Goal: Task Accomplishment & Management: Use online tool/utility

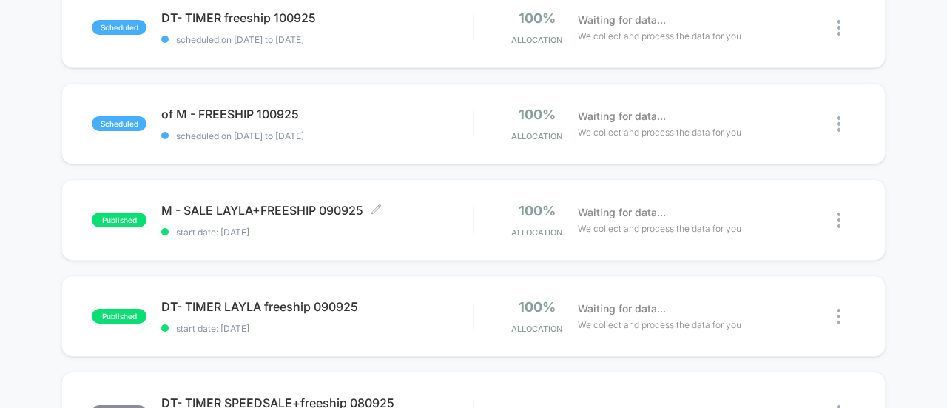
scroll to position [369, 0]
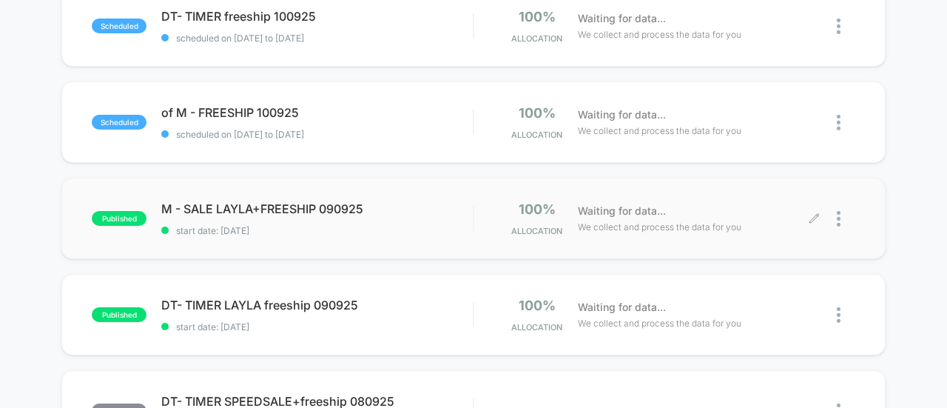
click at [816, 223] on icon at bounding box center [814, 218] width 11 height 11
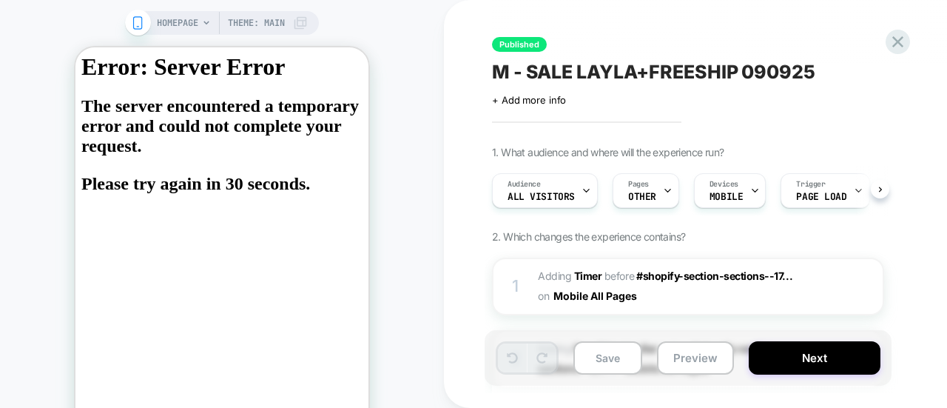
scroll to position [0, 1]
click at [225, 23] on div "HOMEPAGE Theme: MAIN" at bounding box center [232, 23] width 151 height 24
click at [209, 20] on icon at bounding box center [206, 23] width 9 height 9
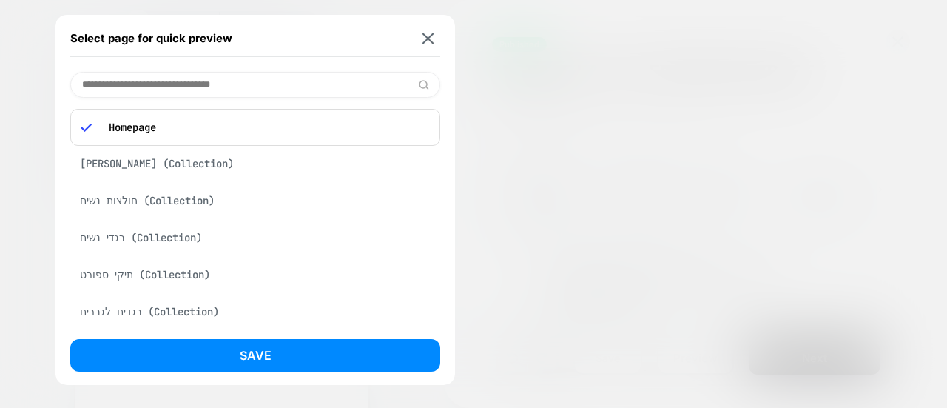
click at [167, 169] on div "LEVI'S (Collection)" at bounding box center [255, 164] width 370 height 28
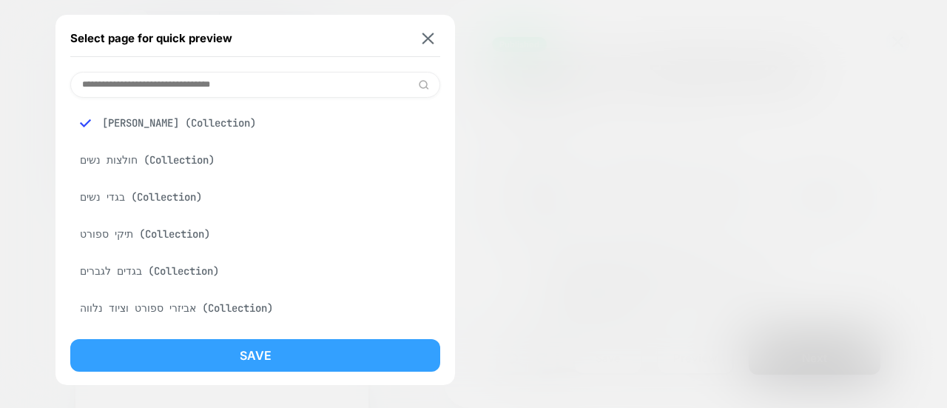
click at [213, 354] on button "Save" at bounding box center [255, 355] width 370 height 33
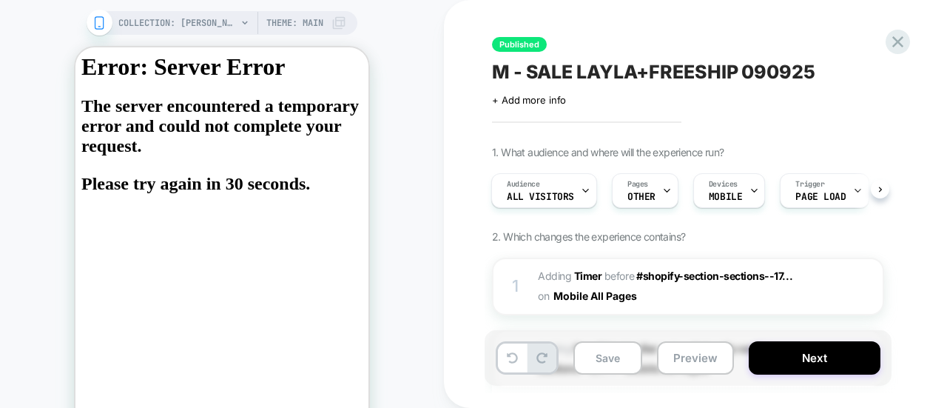
scroll to position [0, 1]
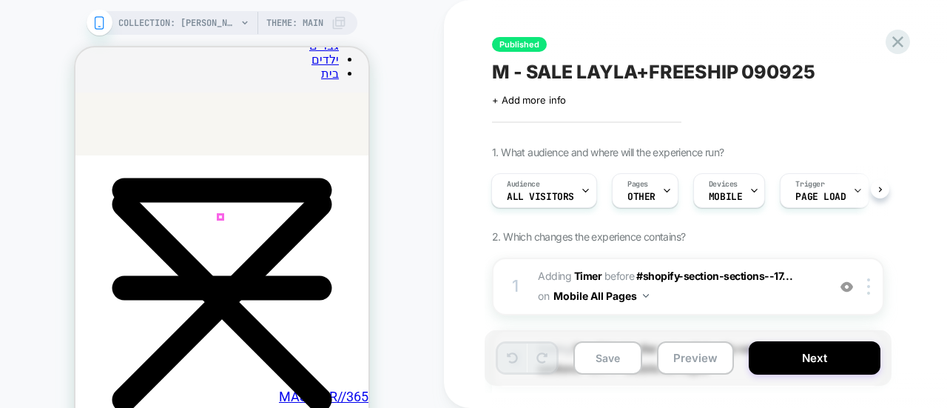
scroll to position [128, 0]
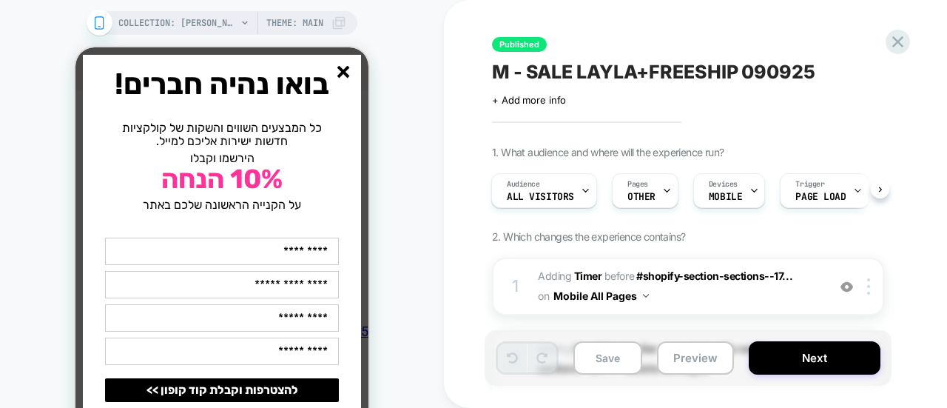
drag, startPoint x: 343, startPoint y: 70, endPoint x: 545, endPoint y: 246, distance: 268.1
click at [343, 70] on line "סגור" at bounding box center [343, 72] width 10 height 10
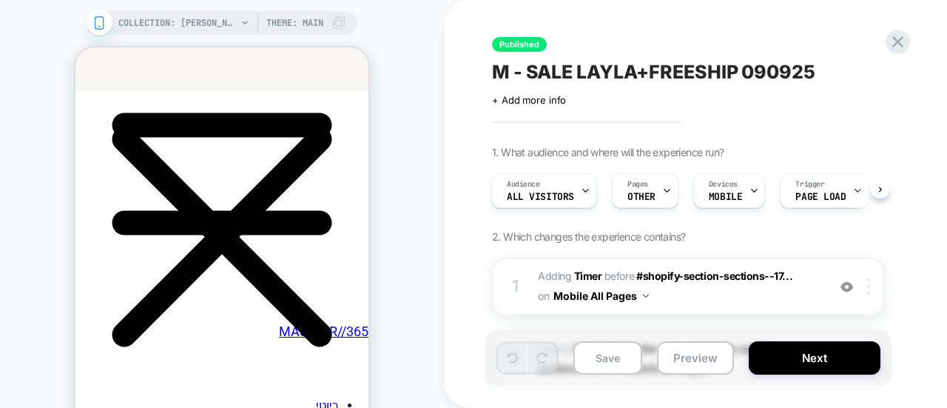
click at [867, 286] on img at bounding box center [868, 286] width 3 height 16
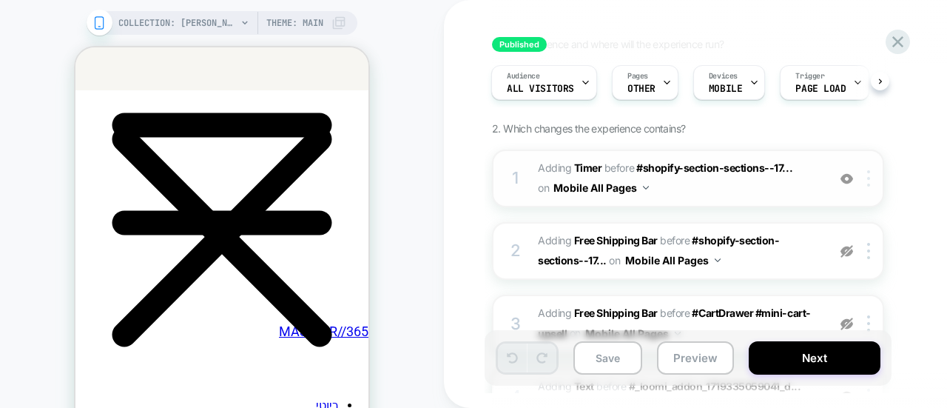
click at [869, 185] on img at bounding box center [868, 178] width 3 height 16
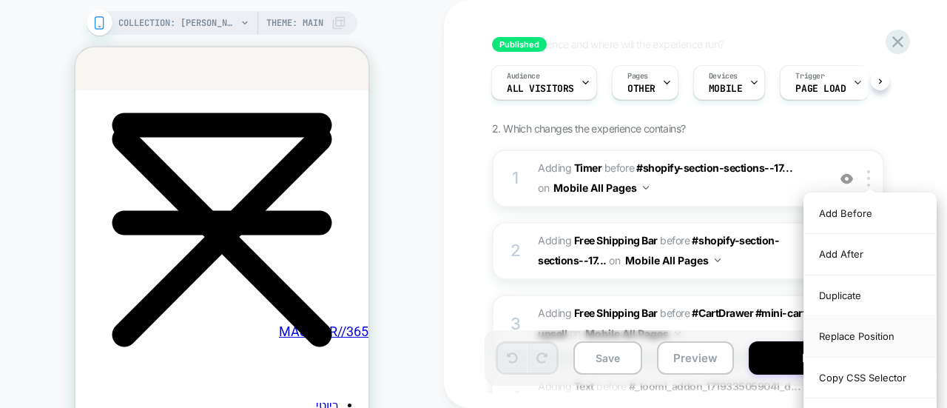
click at [824, 336] on div "Replace Position" at bounding box center [871, 336] width 132 height 41
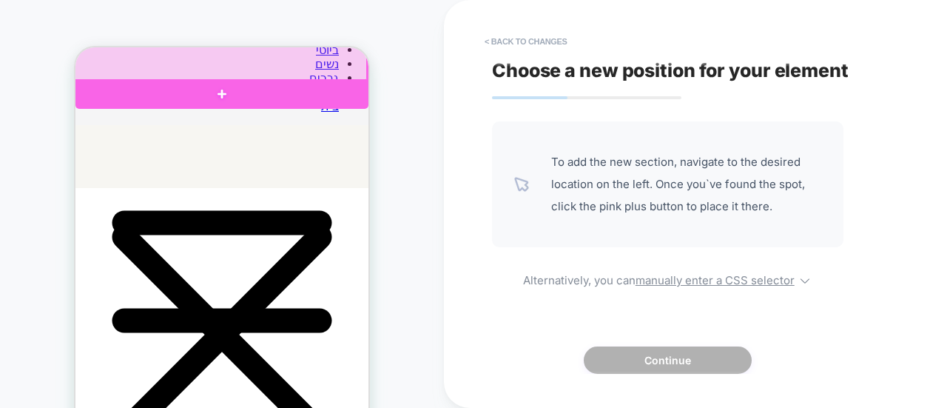
scroll to position [26, 0]
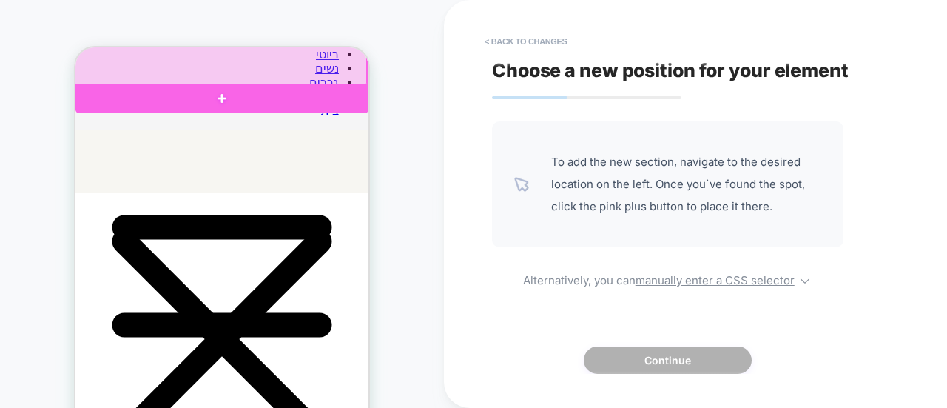
click at [235, 48] on div at bounding box center [220, 54] width 293 height 63
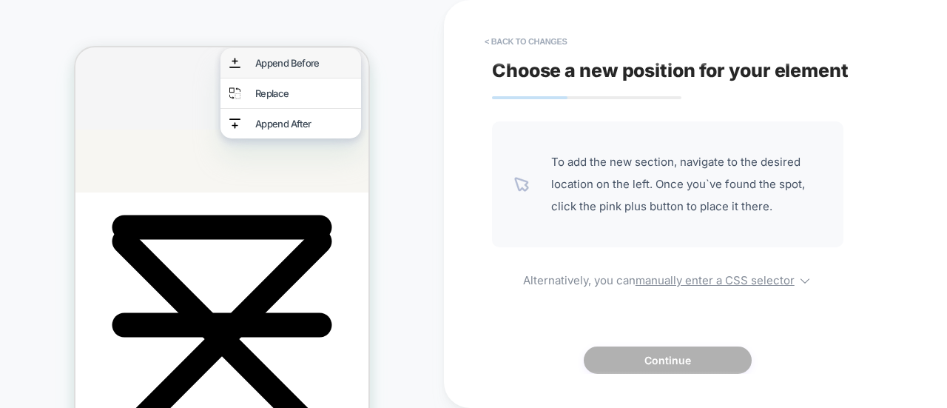
click at [262, 62] on div "Append Before" at bounding box center [303, 63] width 97 height 12
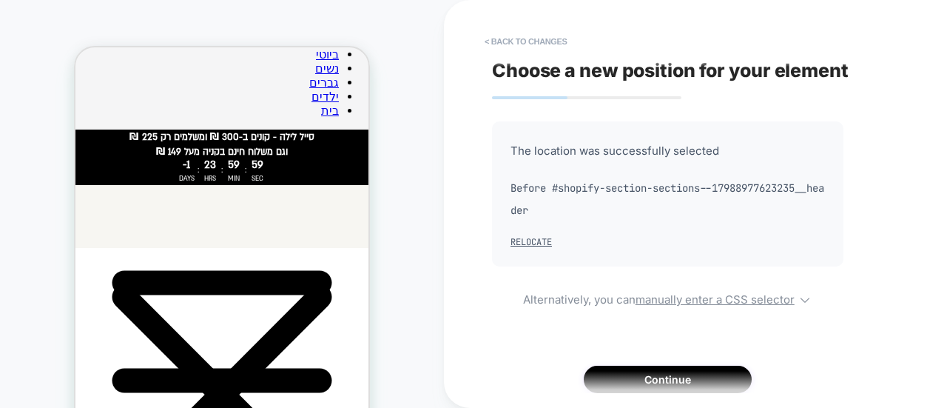
scroll to position [81, 0]
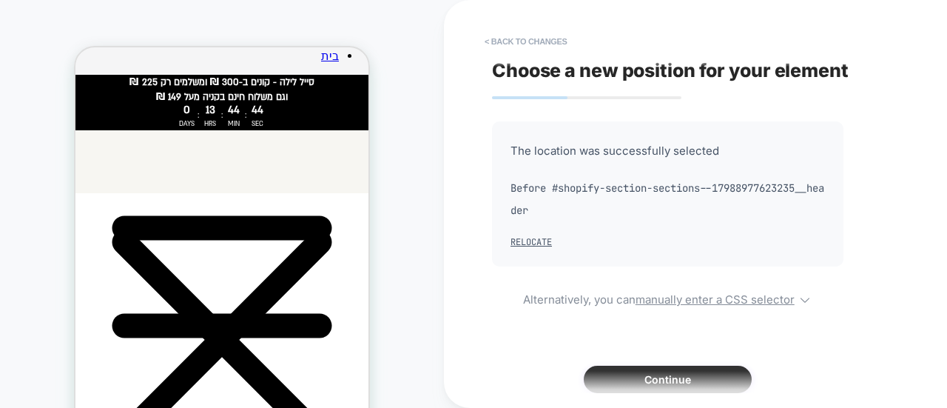
click at [660, 377] on button "Continue" at bounding box center [668, 379] width 168 height 27
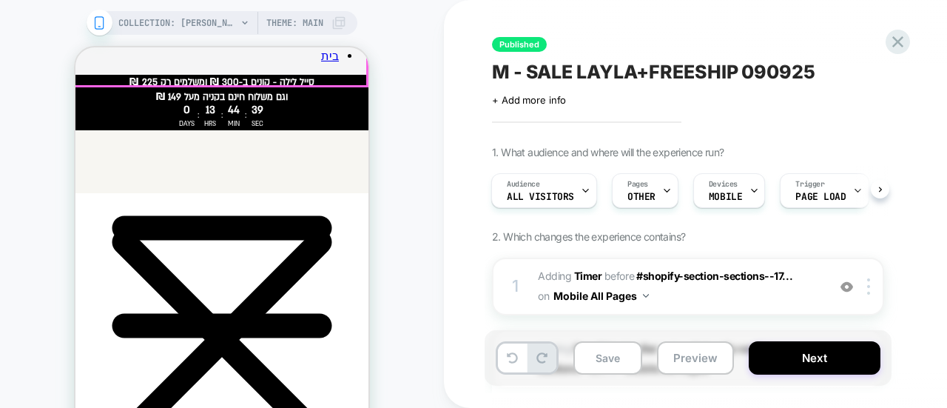
scroll to position [0, 0]
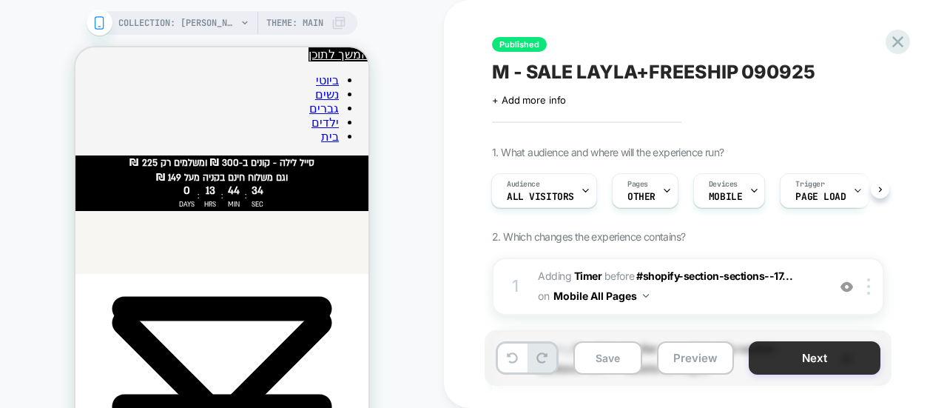
click at [781, 359] on button "Next" at bounding box center [815, 357] width 132 height 33
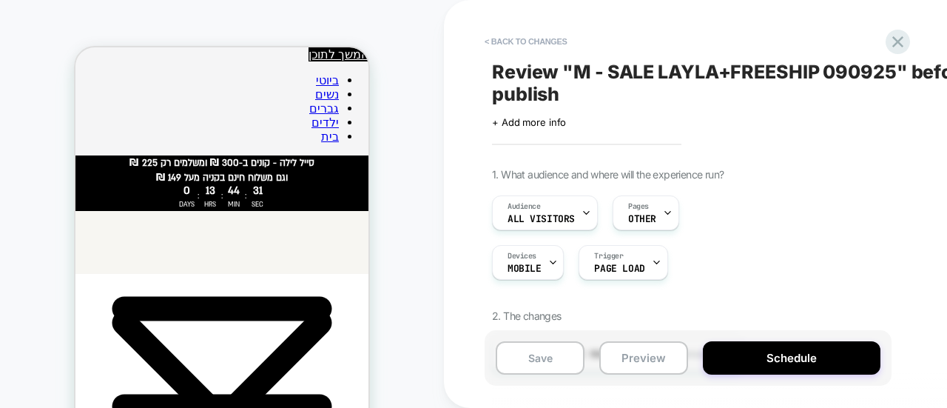
click at [781, 359] on button "Schedule" at bounding box center [792, 357] width 178 height 33
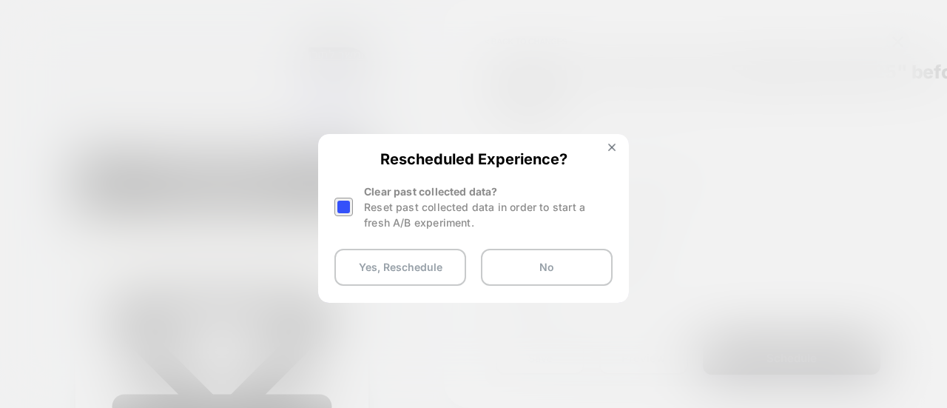
click at [339, 201] on div at bounding box center [344, 207] width 19 height 19
click at [395, 265] on button "Yes, Reschedule" at bounding box center [401, 267] width 132 height 37
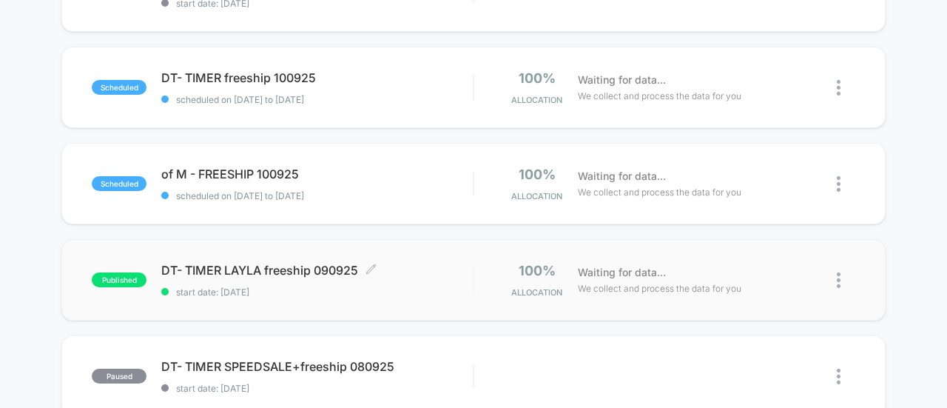
scroll to position [436, 0]
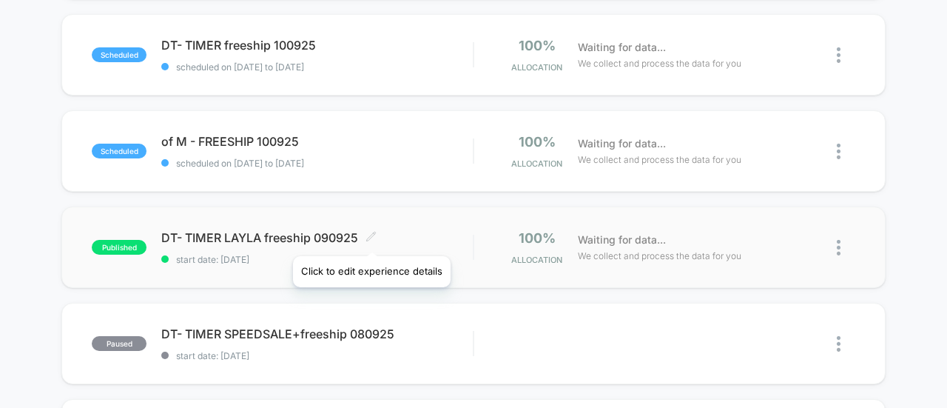
click at [371, 238] on icon at bounding box center [371, 236] width 11 height 11
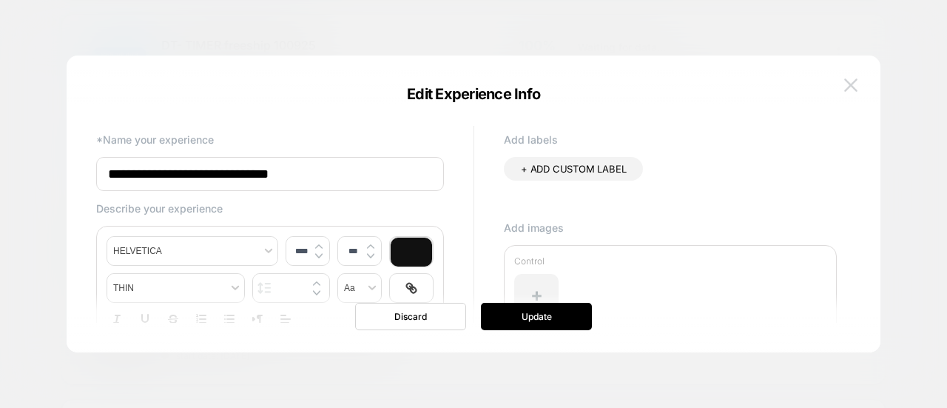
click at [850, 81] on img at bounding box center [850, 84] width 13 height 13
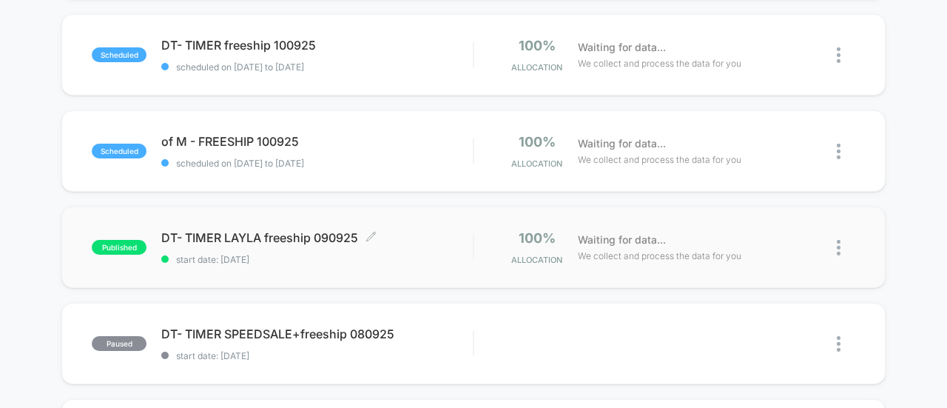
click at [841, 246] on img at bounding box center [839, 248] width 4 height 16
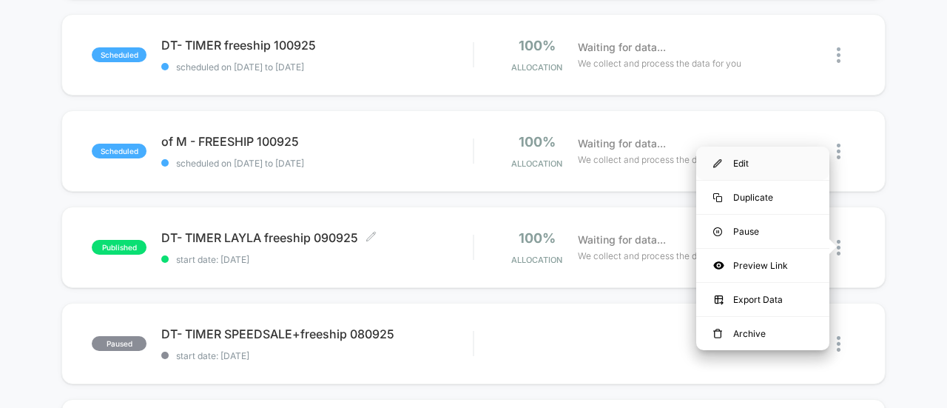
click at [736, 164] on div "Edit" at bounding box center [762, 163] width 133 height 33
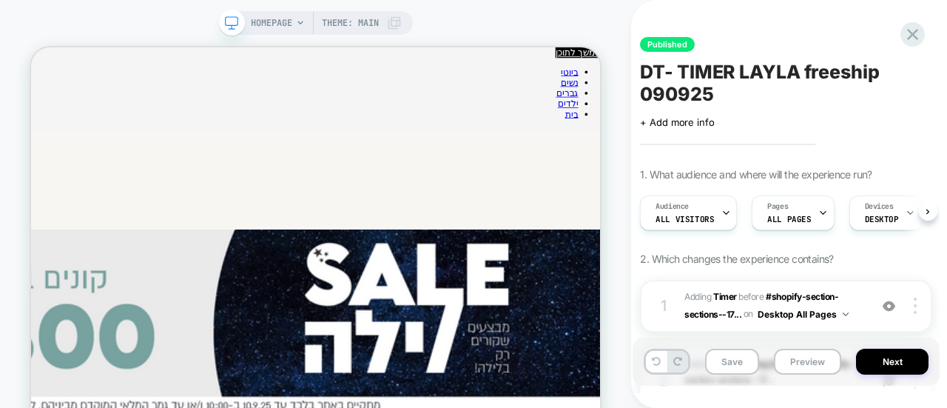
scroll to position [0, 1]
click at [916, 306] on img at bounding box center [915, 306] width 3 height 16
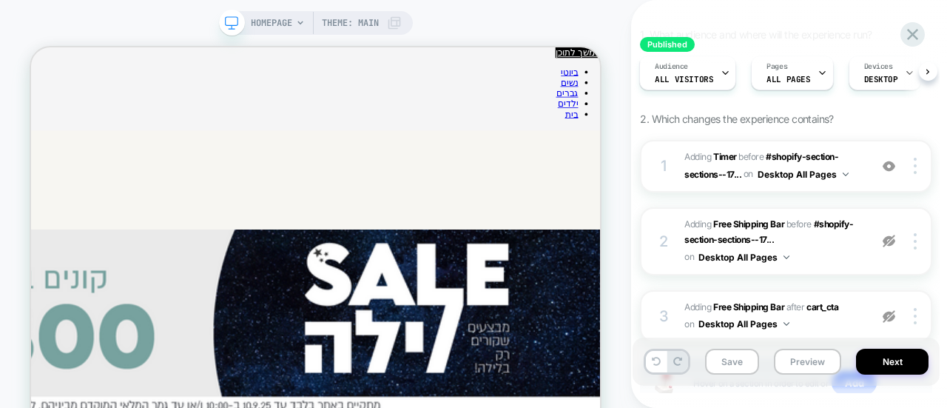
scroll to position [141, 0]
click at [914, 172] on img at bounding box center [915, 165] width 3 height 16
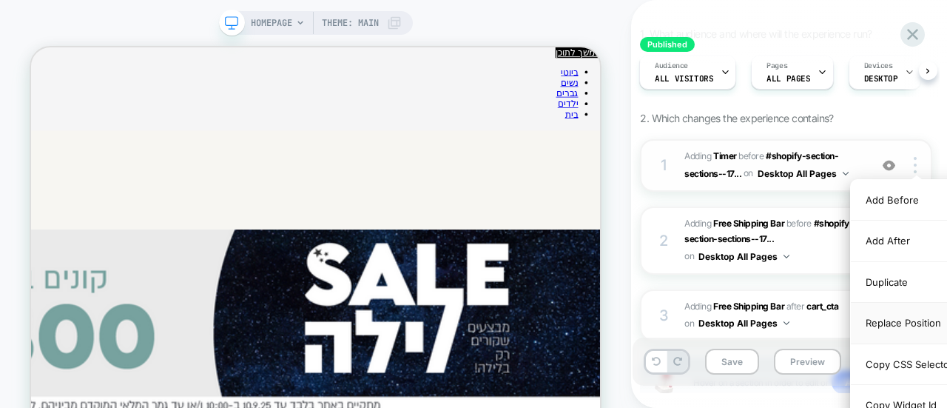
click at [886, 320] on div "Replace Position" at bounding box center [917, 323] width 132 height 41
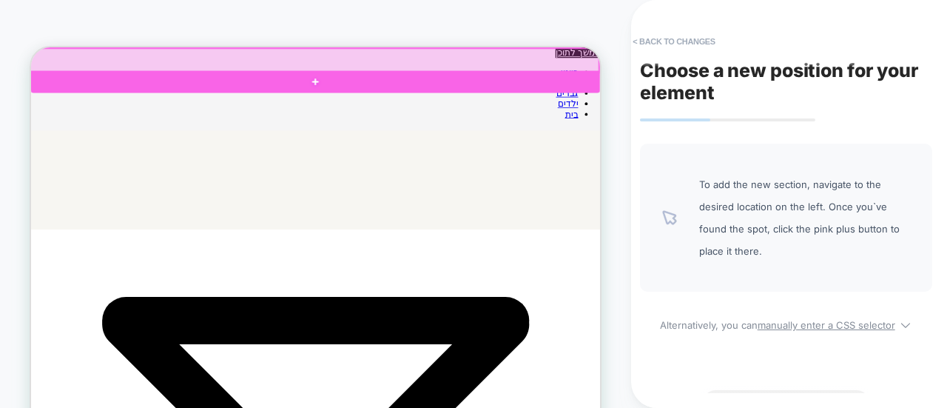
click at [412, 48] on div at bounding box center [409, 64] width 762 height 35
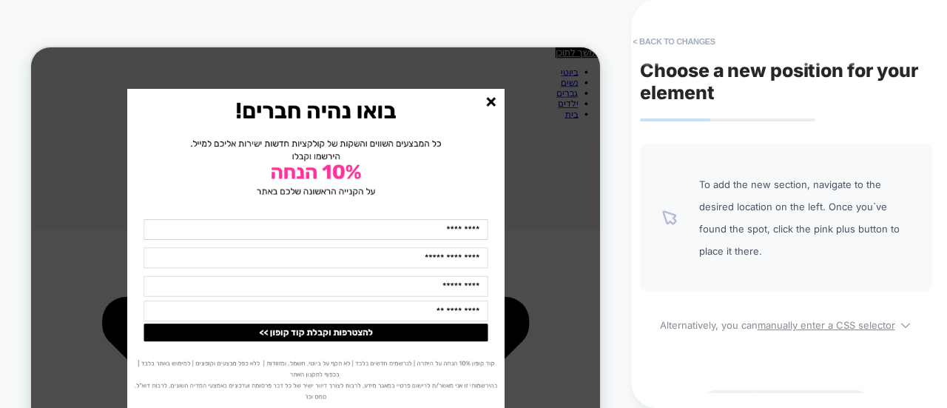
click at [644, 118] on line "סגור" at bounding box center [644, 120] width 10 height 10
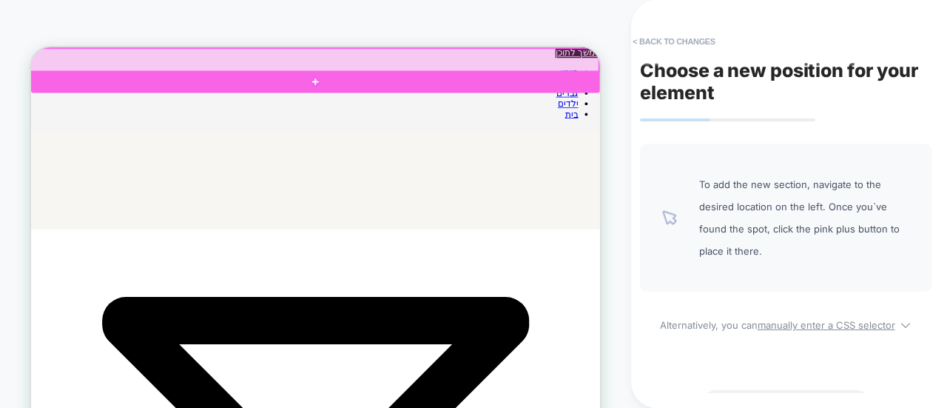
click at [410, 51] on div at bounding box center [409, 65] width 759 height 32
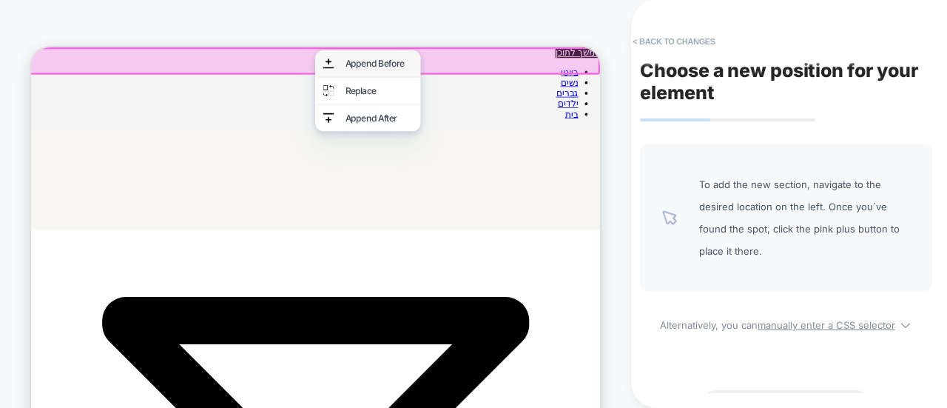
click at [447, 69] on div "Append Before" at bounding box center [480, 69] width 141 height 36
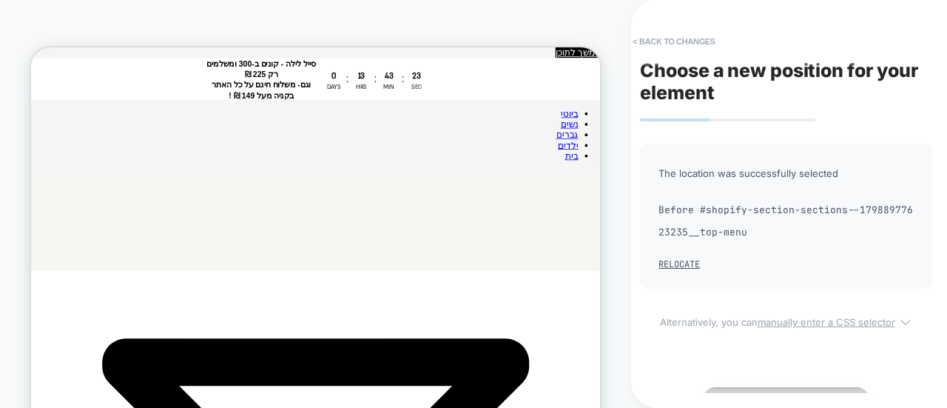
scroll to position [80, 0]
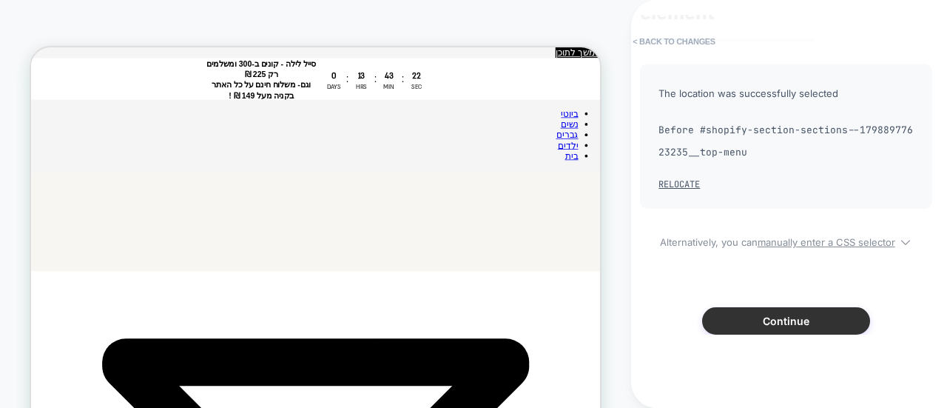
click at [771, 316] on button "Continue" at bounding box center [786, 320] width 168 height 27
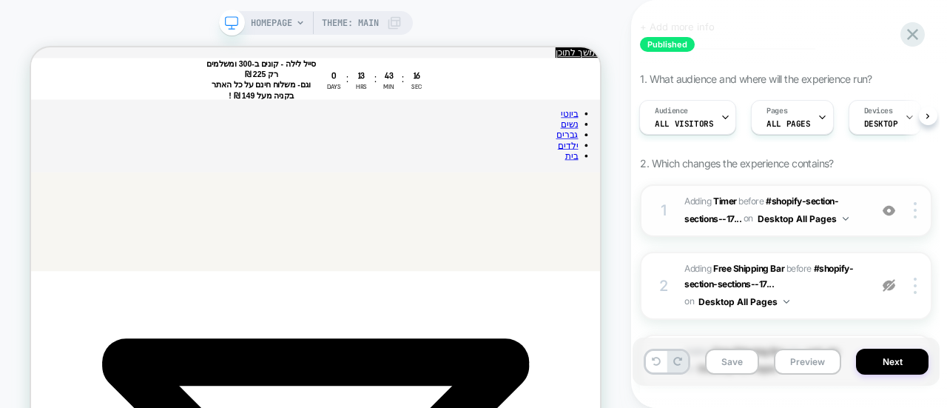
scroll to position [96, 0]
click at [865, 212] on div "1 #_loomi_addon_1737631008013_dup1738231389_dup1738738175_dup1740044538_dup1740…" at bounding box center [786, 210] width 292 height 53
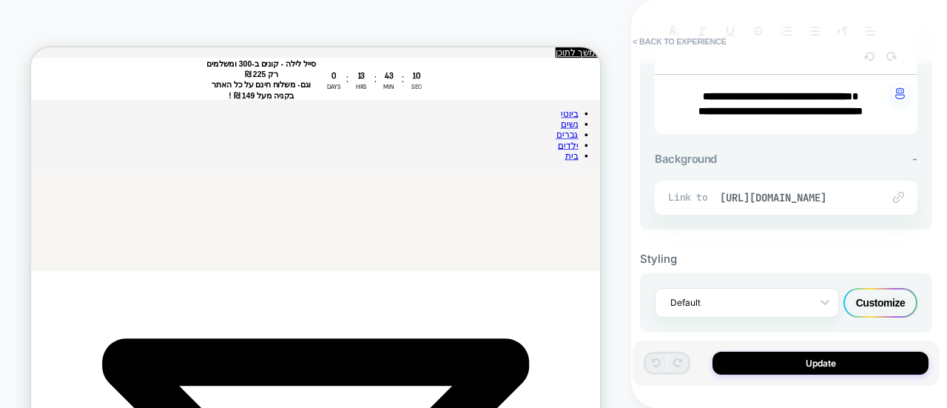
scroll to position [656, 0]
click at [877, 288] on div "Customize" at bounding box center [881, 302] width 74 height 30
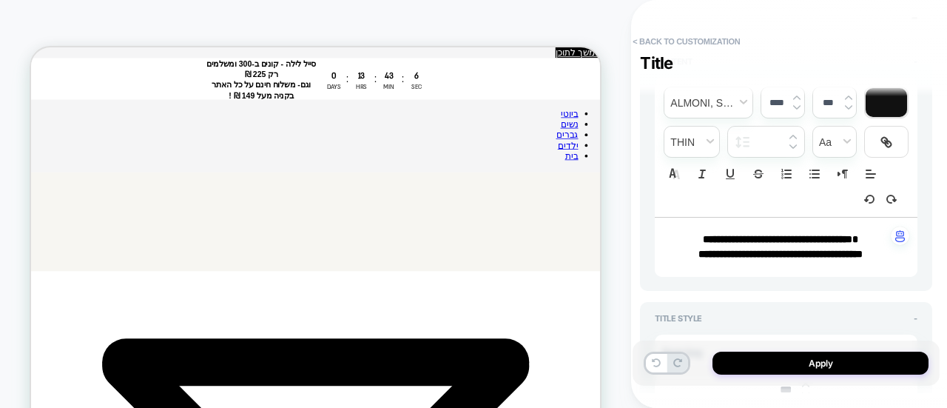
scroll to position [206, 0]
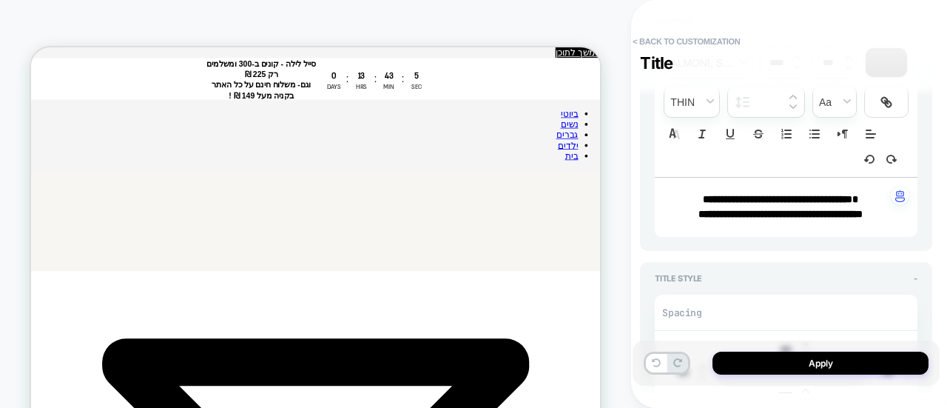
type textarea "*"
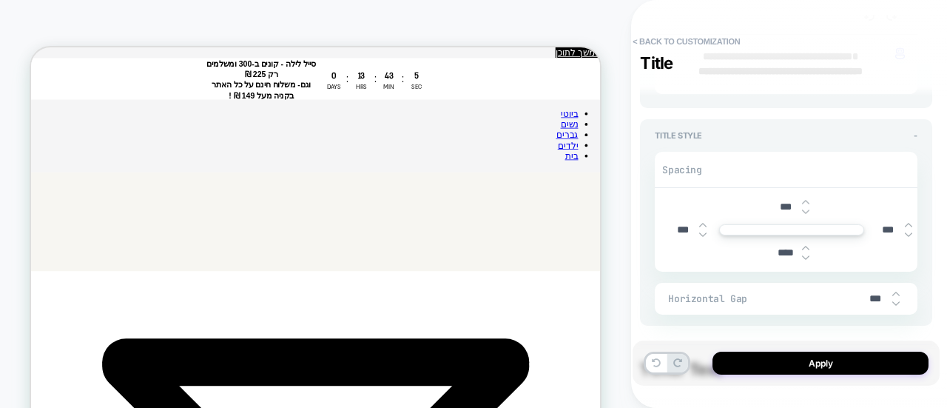
scroll to position [349, 0]
type input "***"
click at [897, 291] on img at bounding box center [896, 293] width 7 height 6
type textarea "*"
type input "***"
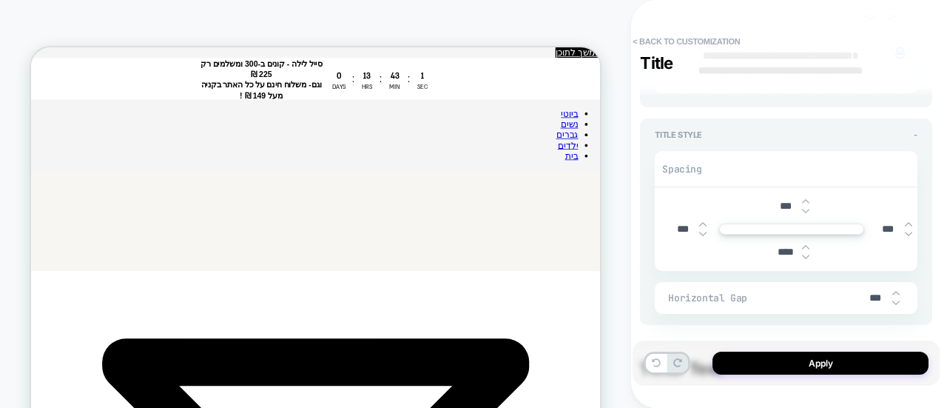
click at [897, 291] on img at bounding box center [896, 293] width 7 height 6
type textarea "*"
type input "***"
type textarea "*"
type input "***"
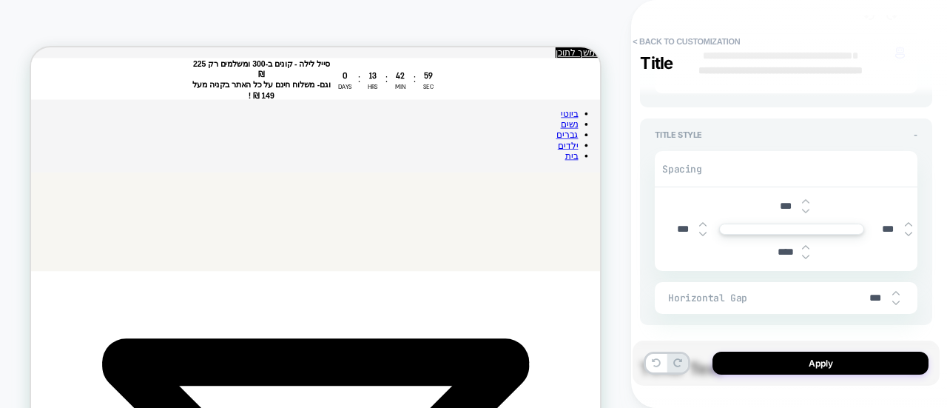
click at [897, 291] on img at bounding box center [896, 293] width 7 height 6
type textarea "*"
type input "***"
click at [897, 291] on img at bounding box center [896, 293] width 7 height 6
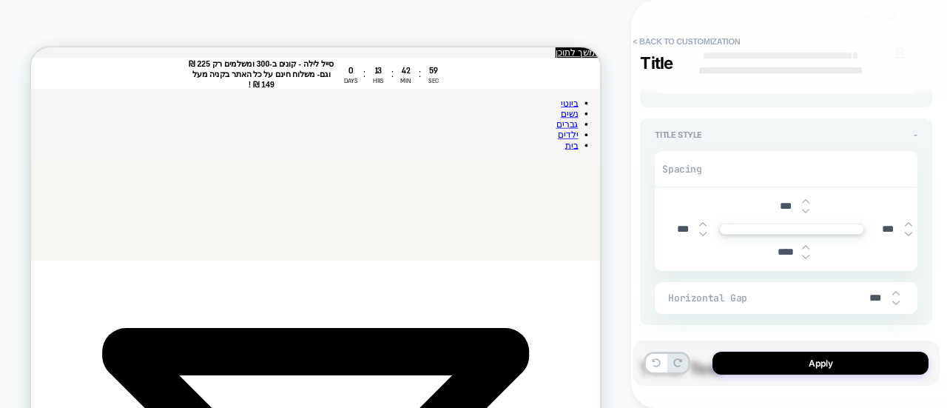
type textarea "*"
type input "***"
click at [897, 291] on img at bounding box center [896, 293] width 7 height 6
type textarea "*"
type input "***"
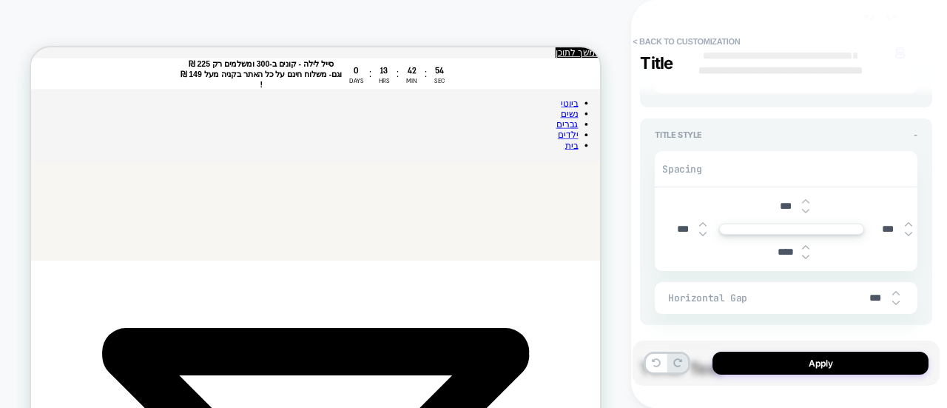
type textarea "*"
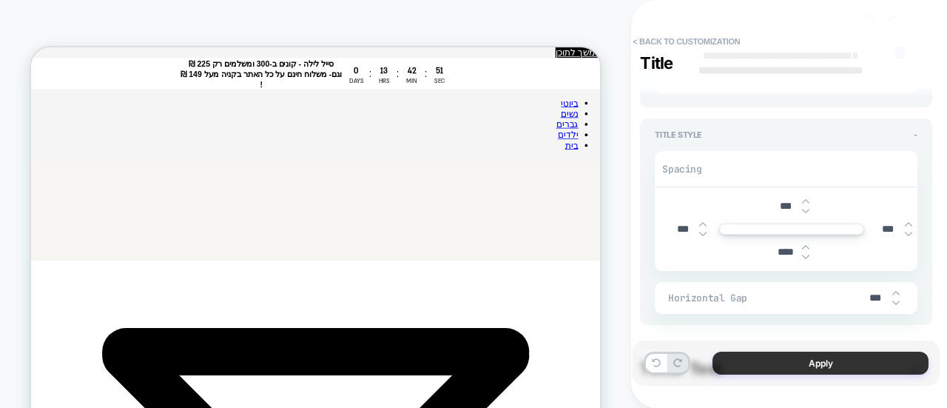
click at [823, 364] on button "Apply" at bounding box center [821, 363] width 216 height 23
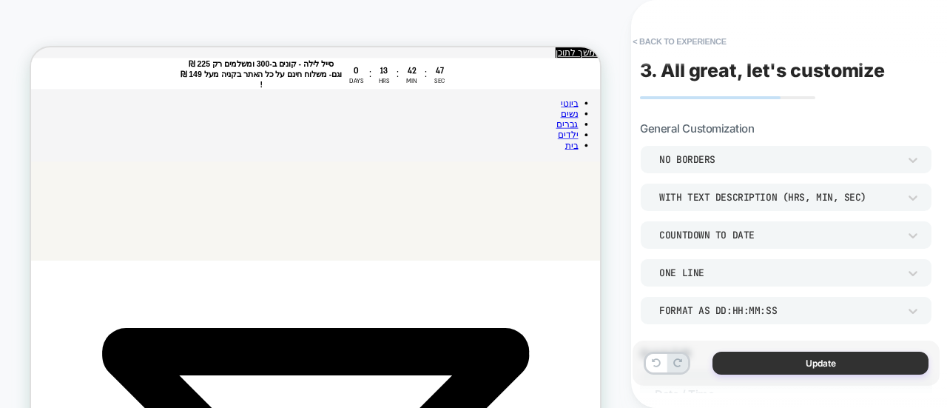
click at [814, 364] on button "Update" at bounding box center [821, 363] width 216 height 23
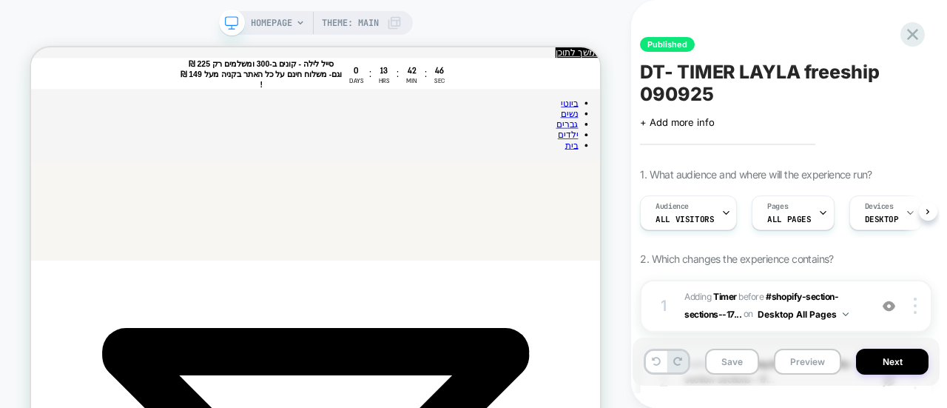
scroll to position [0, 1]
click at [875, 357] on button "Next" at bounding box center [892, 362] width 73 height 26
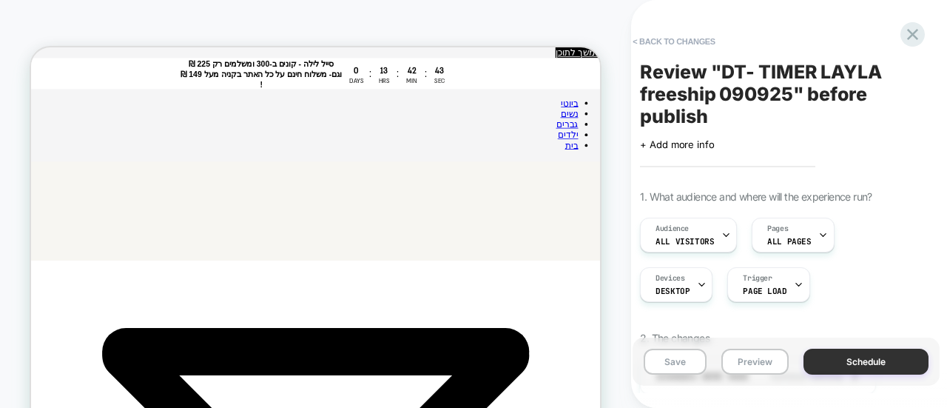
click at [850, 362] on button "Schedule" at bounding box center [866, 362] width 125 height 26
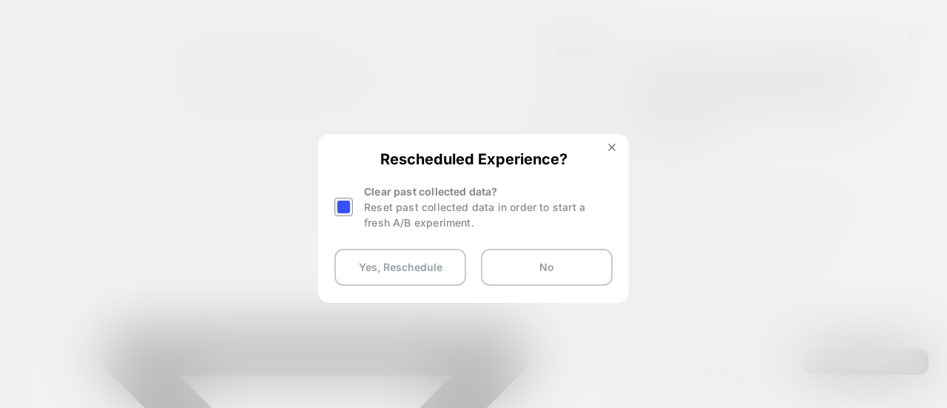
click at [346, 201] on div at bounding box center [344, 207] width 19 height 19
click at [379, 265] on button "Yes, Reschedule" at bounding box center [401, 267] width 132 height 37
